Goal: Task Accomplishment & Management: Manage account settings

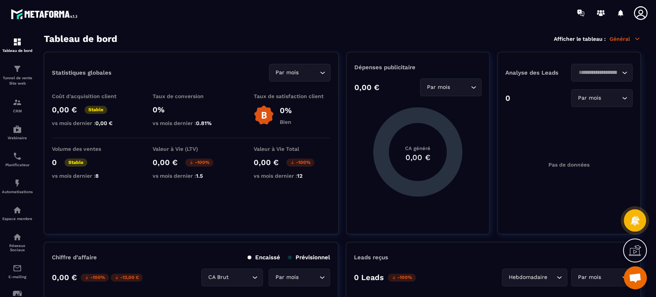
click at [19, 77] on p "Tunnel de vente Site web" at bounding box center [17, 80] width 31 height 11
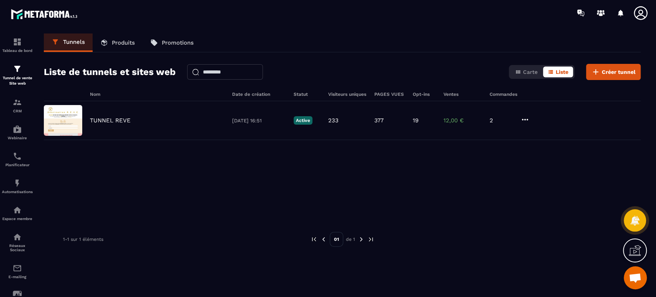
click at [107, 117] on p "TUNNEL REVE" at bounding box center [110, 120] width 41 height 7
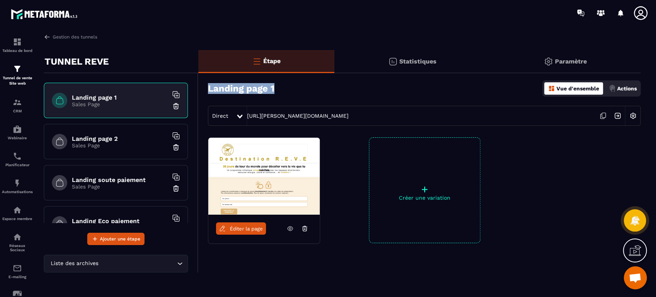
drag, startPoint x: 244, startPoint y: 82, endPoint x: 203, endPoint y: 83, distance: 40.4
click at [203, 83] on div "Landing page 1 Vue d'ensemble Actions Direct [URL][PERSON_NAME][DOMAIN_NAME]" at bounding box center [419, 100] width 443 height 51
copy h3 "Landing page 1"
click at [111, 137] on h6 "Landing page 2" at bounding box center [120, 138] width 96 height 7
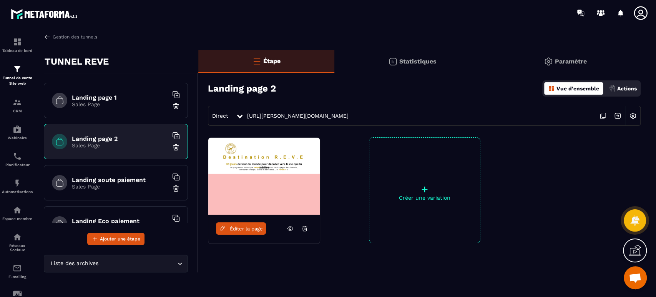
click at [292, 230] on icon at bounding box center [290, 228] width 7 height 7
drag, startPoint x: 287, startPoint y: 90, endPoint x: 198, endPoint y: 88, distance: 88.9
click at [198, 88] on div "Landing page 2 Vue d'ensemble Actions Direct [URL][PERSON_NAME][DOMAIN_NAME]" at bounding box center [419, 100] width 443 height 51
copy h3 "Landing page 2"
click at [117, 96] on h6 "Landing page 1" at bounding box center [120, 97] width 96 height 7
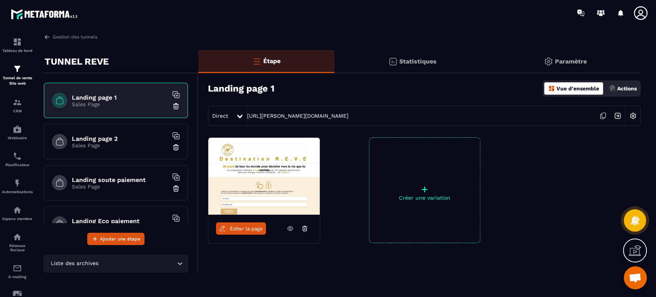
click at [290, 229] on icon at bounding box center [291, 229] width 2 height 2
click at [126, 179] on h6 "Landing soute paiement" at bounding box center [120, 179] width 96 height 7
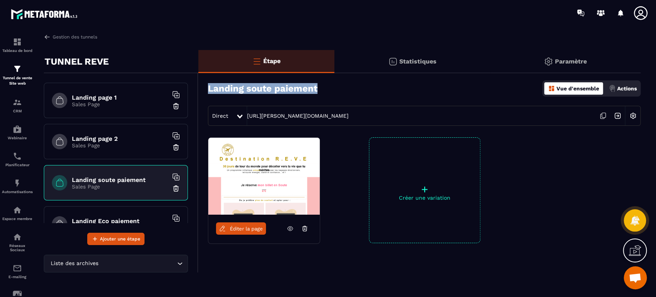
drag, startPoint x: 322, startPoint y: 89, endPoint x: 207, endPoint y: 96, distance: 115.6
click at [207, 96] on div "Landing soute paiement Vue d'ensemble Actions Direct [URL][PERSON_NAME][DOMAIN_…" at bounding box center [419, 100] width 443 height 51
copy h3 "Landing soute paiement"
click at [289, 227] on icon at bounding box center [290, 228] width 7 height 7
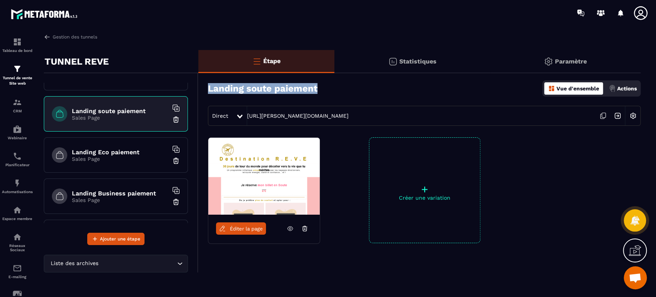
scroll to position [81, 0]
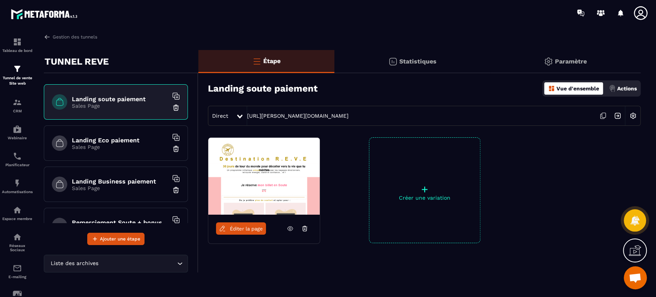
click at [118, 138] on h6 "Landing Eco paiement" at bounding box center [120, 140] width 96 height 7
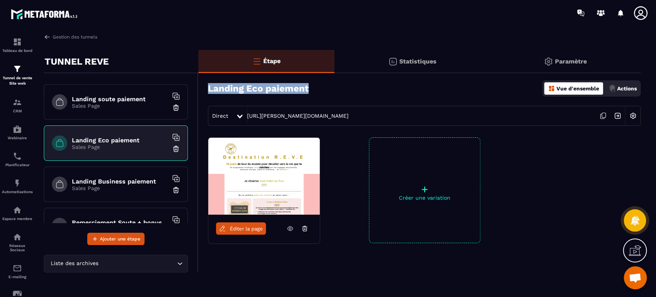
drag, startPoint x: 318, startPoint y: 88, endPoint x: 206, endPoint y: 88, distance: 111.5
click at [206, 88] on div "Landing Eco paiement Vue d'ensemble Actions Direct [URL][PERSON_NAME][DOMAIN_NA…" at bounding box center [419, 100] width 443 height 51
copy h3 "Landing Eco paiement"
click at [290, 228] on icon at bounding box center [290, 228] width 7 height 7
click at [118, 178] on h6 "Landing Business paiement" at bounding box center [120, 181] width 96 height 7
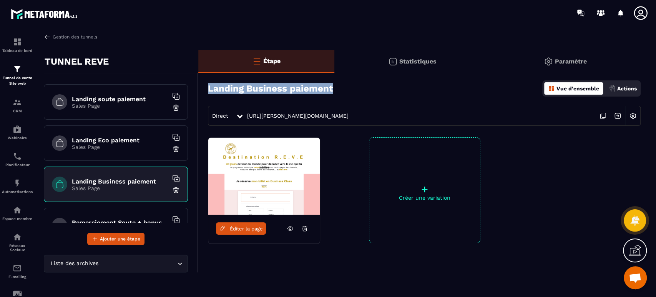
drag, startPoint x: 338, startPoint y: 92, endPoint x: 206, endPoint y: 87, distance: 132.4
click at [206, 87] on div "Landing Business paiement Vue d'ensemble Actions Direct [URL][PERSON_NAME][DOMA…" at bounding box center [419, 100] width 443 height 51
copy h3 "Landing Business paiement"
click at [287, 227] on icon at bounding box center [290, 228] width 7 height 7
click at [135, 215] on div "Remerciement Soute + bonus Purchase Thank You" at bounding box center [116, 225] width 144 height 35
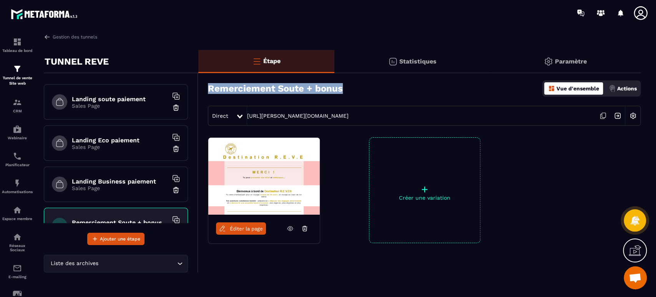
drag, startPoint x: 358, startPoint y: 83, endPoint x: 210, endPoint y: 86, distance: 148.1
click at [210, 86] on div "Remerciement Soute + bonus Vue d'ensemble Actions" at bounding box center [424, 88] width 433 height 27
copy h3 "Remerciement Soute + bonus"
click at [291, 228] on icon at bounding box center [290, 228] width 7 height 7
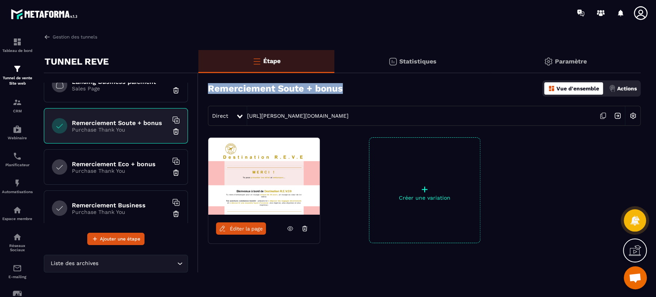
scroll to position [189, 0]
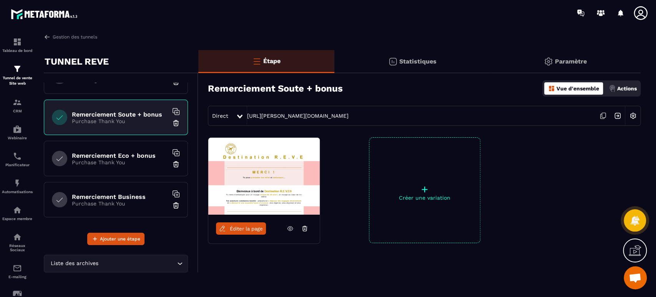
click at [133, 157] on h6 "Remerciement Eco + bonus" at bounding box center [120, 155] width 96 height 7
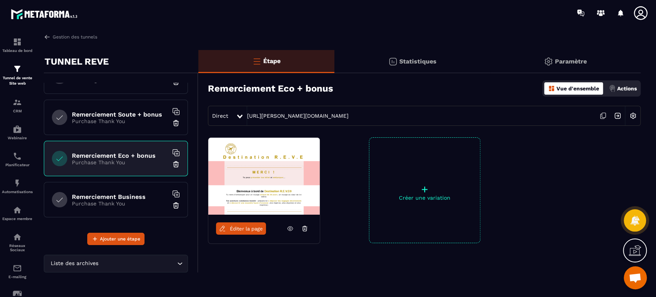
click at [290, 230] on icon at bounding box center [290, 228] width 7 height 7
drag, startPoint x: 332, startPoint y: 88, endPoint x: 206, endPoint y: 90, distance: 126.5
click at [206, 90] on div "Remerciement Eco + bonus Vue d'ensemble Actions Direct [URL][PERSON_NAME][DOMAI…" at bounding box center [419, 100] width 443 height 51
copy h3 "Remerciement Eco + bonus"
click at [118, 196] on h6 "Remerciement Business" at bounding box center [120, 196] width 96 height 7
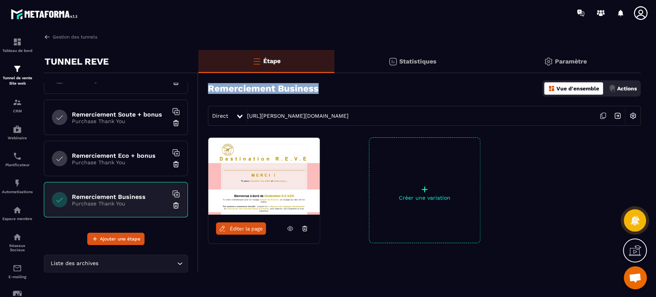
drag, startPoint x: 327, startPoint y: 86, endPoint x: 207, endPoint y: 86, distance: 119.6
click at [207, 86] on div "Remerciement Business Vue d'ensemble Actions Direct [URL][PERSON_NAME][DOMAIN_N…" at bounding box center [419, 100] width 443 height 51
copy h3 "Remerciement Business"
click at [292, 232] on link at bounding box center [290, 228] width 15 height 12
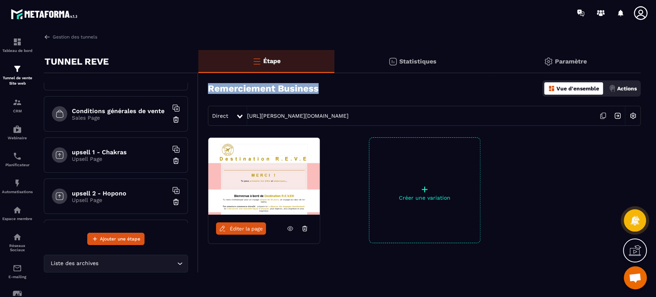
scroll to position [401, 0]
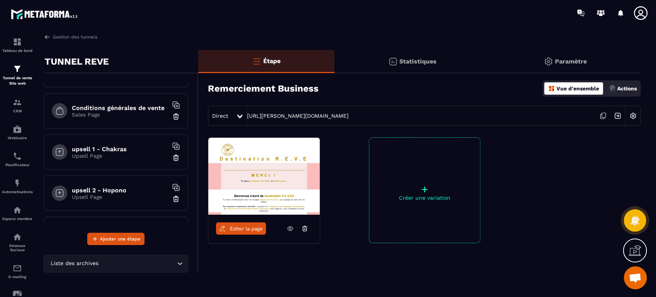
click at [108, 145] on h6 "upsell 1 - Chakras" at bounding box center [120, 148] width 96 height 7
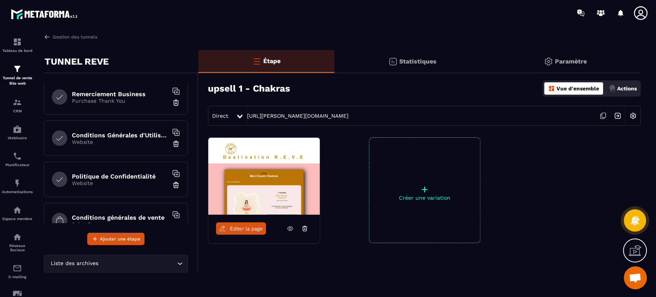
scroll to position [287, 0]
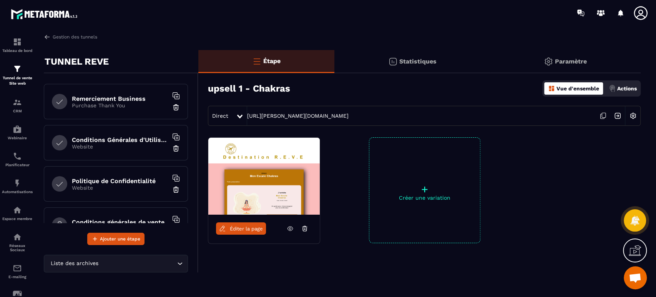
click at [114, 137] on h6 "Conditions Générales d'Utilisation" at bounding box center [120, 139] width 96 height 7
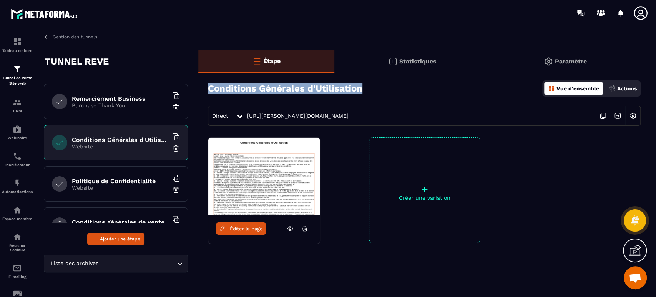
drag, startPoint x: 364, startPoint y: 88, endPoint x: 203, endPoint y: 91, distance: 161.2
click at [203, 91] on div "Conditions Générales d'Utilisation Vue d'ensemble Actions Direct [URL][PERSON_N…" at bounding box center [419, 100] width 443 height 51
copy h3 "Conditions Générales d'Utilisation"
click at [289, 230] on icon at bounding box center [290, 228] width 7 height 7
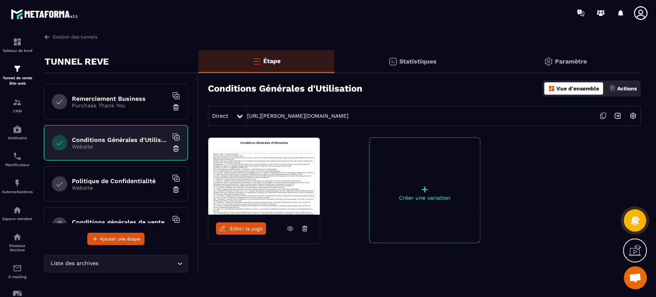
click at [125, 179] on h6 "Politique de Confidentialité" at bounding box center [120, 180] width 96 height 7
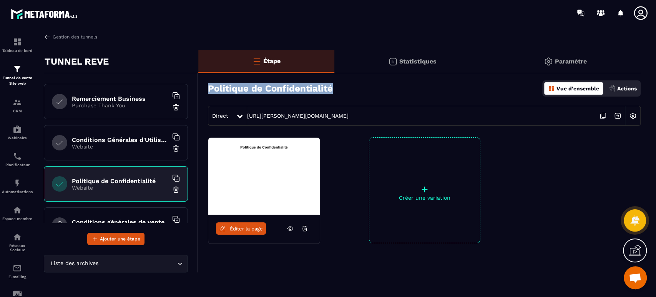
drag, startPoint x: 307, startPoint y: 87, endPoint x: 205, endPoint y: 87, distance: 101.5
click at [205, 87] on div "Politique de Confidentialité Vue d'ensemble Actions Direct [URL][PERSON_NAME][D…" at bounding box center [419, 100] width 443 height 51
copy h3 "Politique de Confidentialité"
click at [238, 226] on span "Éditer la page" at bounding box center [246, 229] width 33 height 6
